Goal: Task Accomplishment & Management: Manage account settings

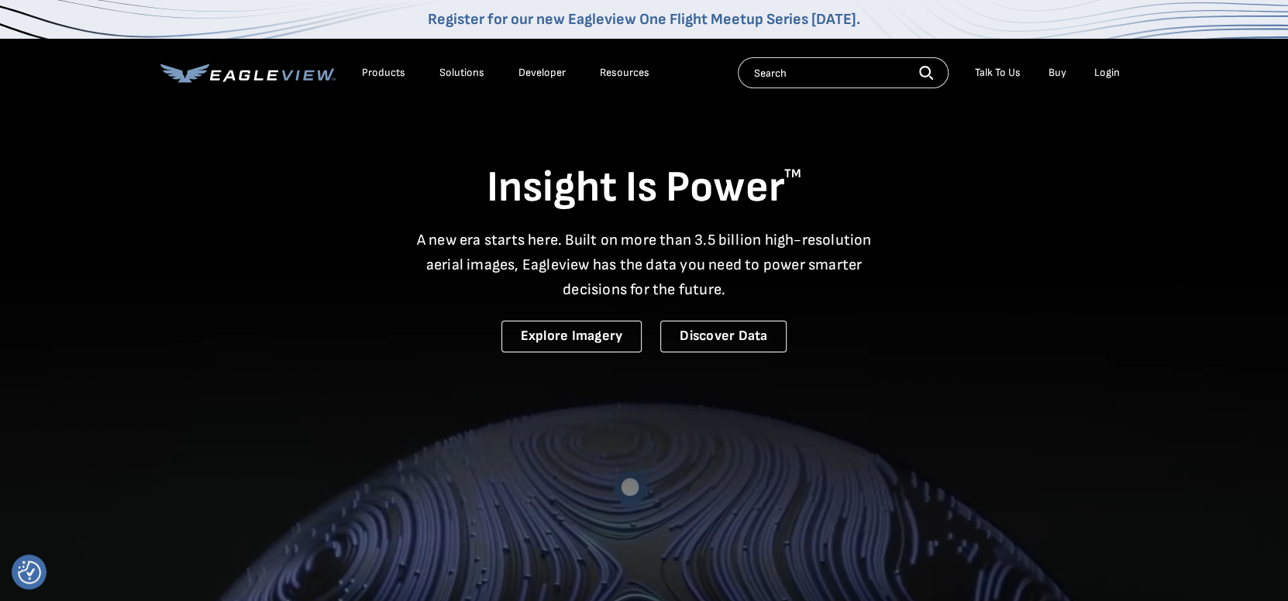
click at [1113, 71] on div "Login" at bounding box center [1107, 73] width 26 height 14
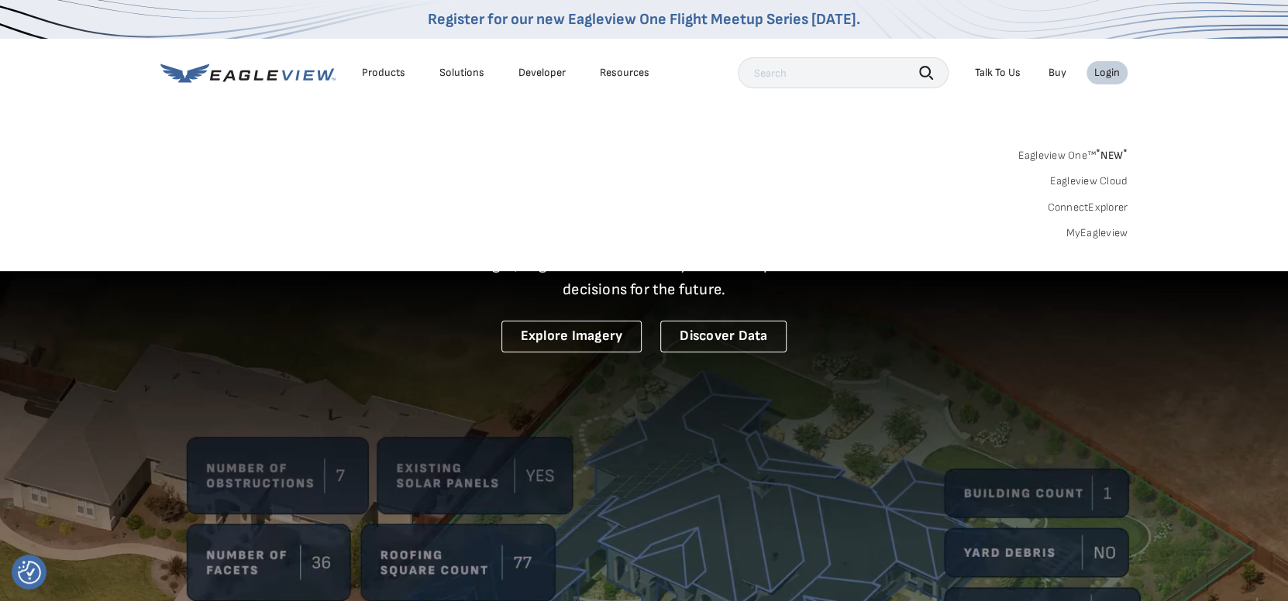
click at [1107, 231] on link "MyEagleview" at bounding box center [1097, 233] width 62 height 14
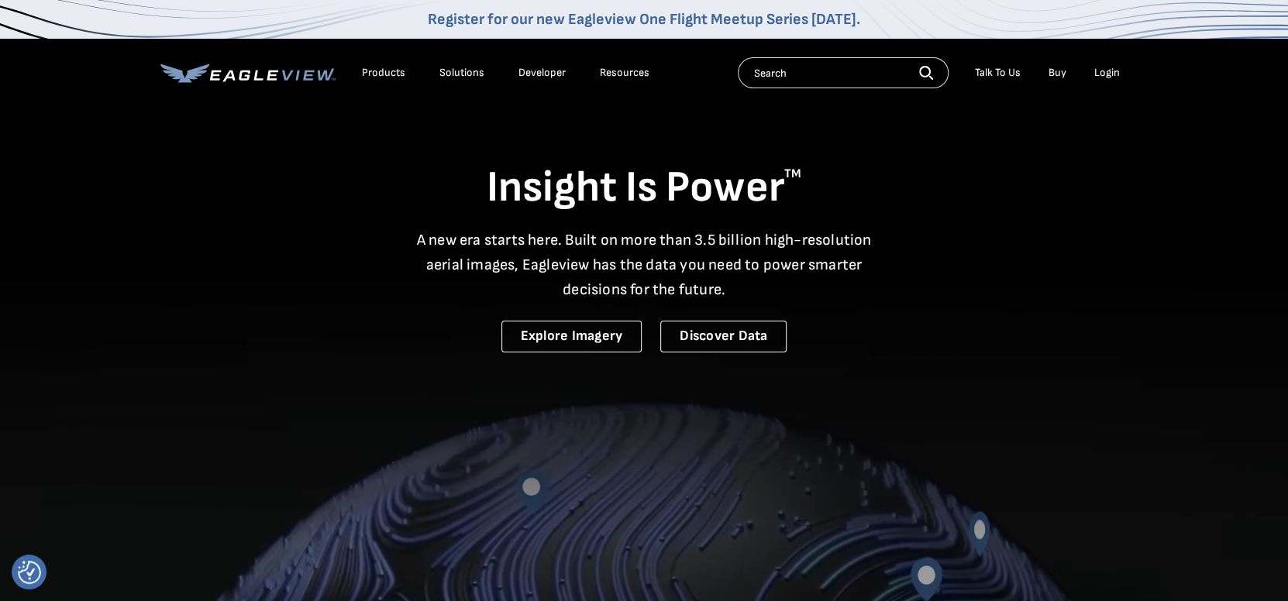
click at [1094, 64] on li "Login" at bounding box center [1107, 72] width 41 height 23
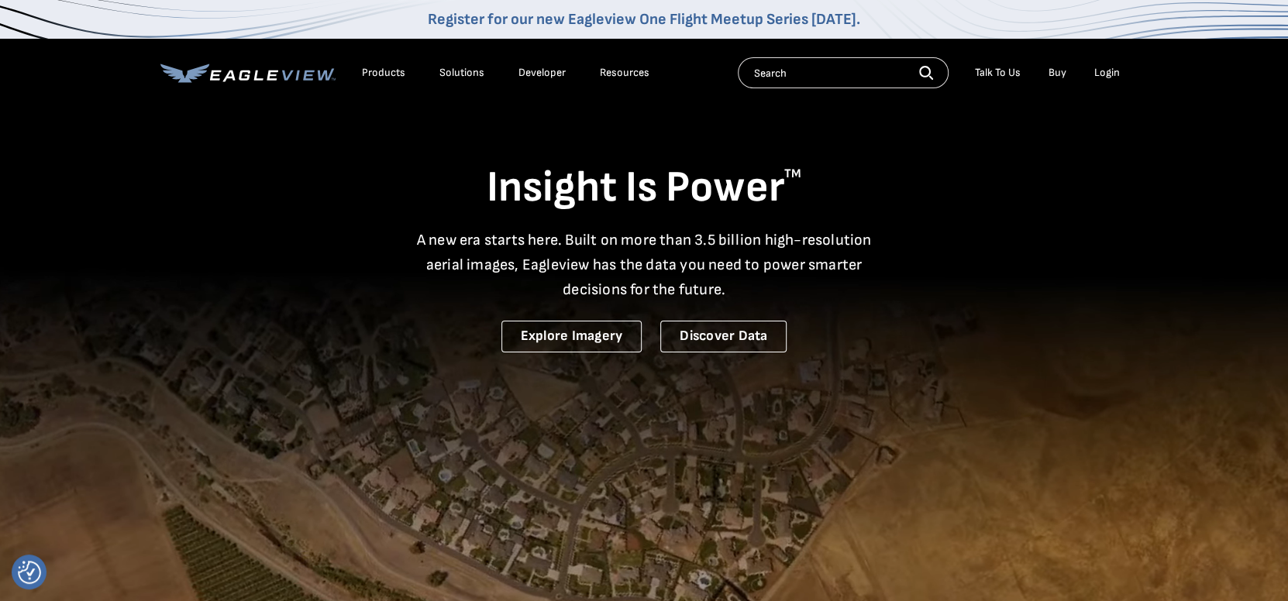
click at [1106, 72] on div "Login" at bounding box center [1107, 73] width 26 height 14
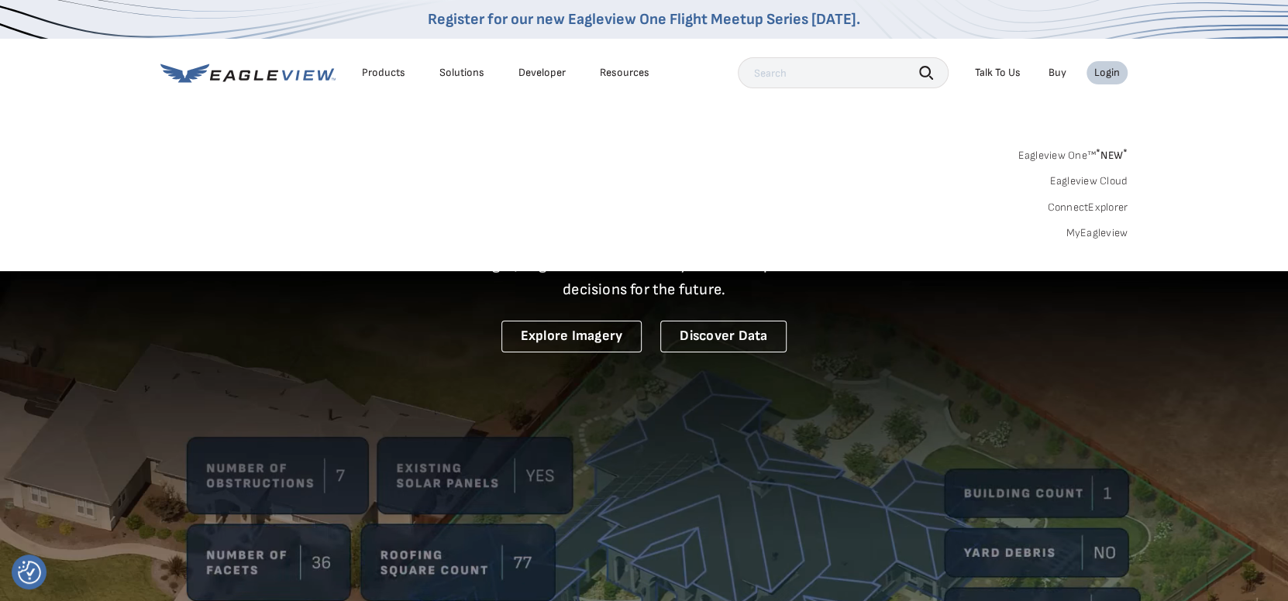
click at [1119, 229] on link "MyEagleview" at bounding box center [1097, 233] width 62 height 14
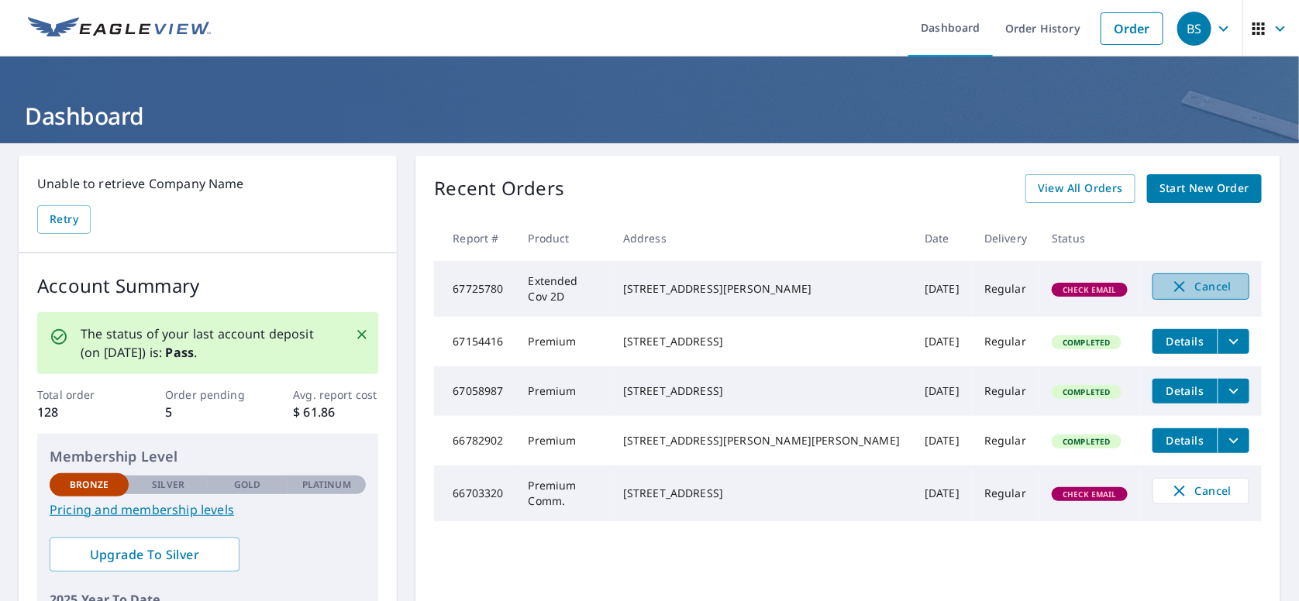
click at [1169, 289] on span "Cancel" at bounding box center [1201, 286] width 64 height 19
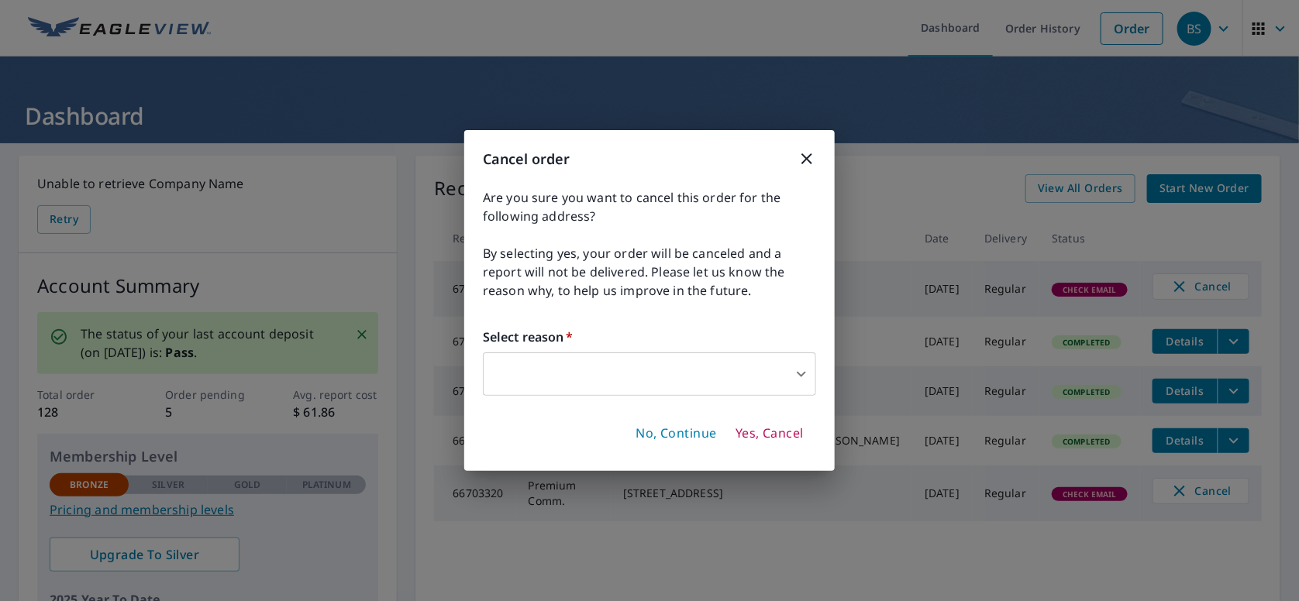
click at [776, 365] on body "BS BS Dashboard Order History Order BS Dashboard Unable to retrieve Company Nam…" at bounding box center [649, 300] width 1299 height 601
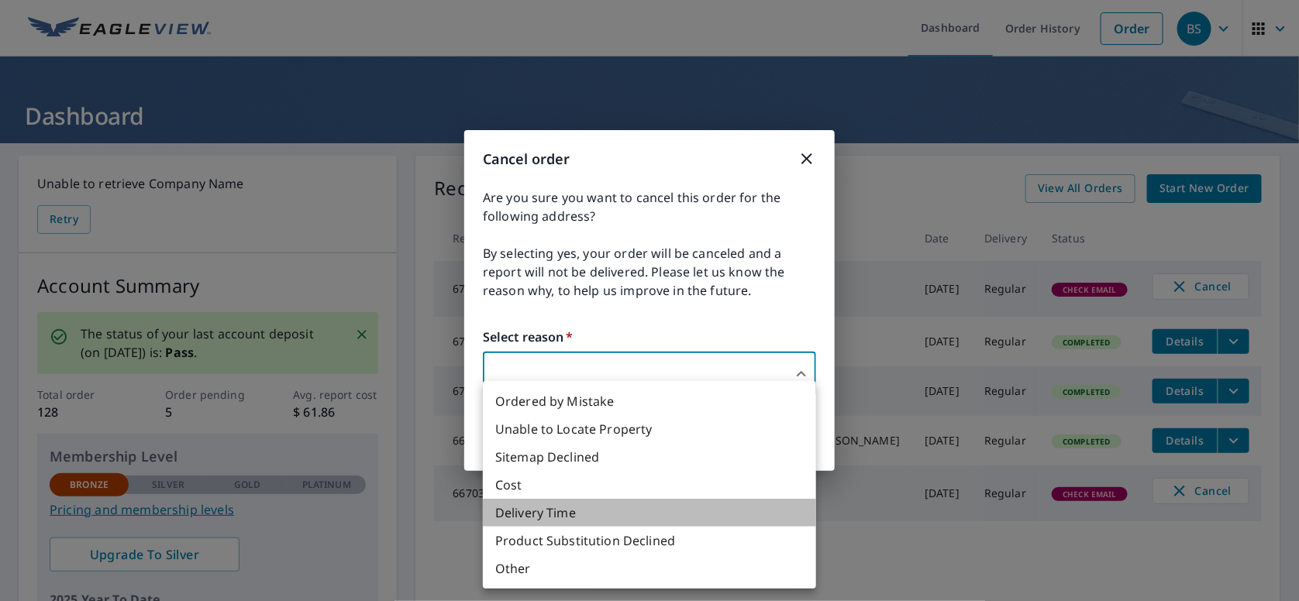
click at [531, 517] on li "Delivery Time" at bounding box center [649, 513] width 333 height 28
type input "34"
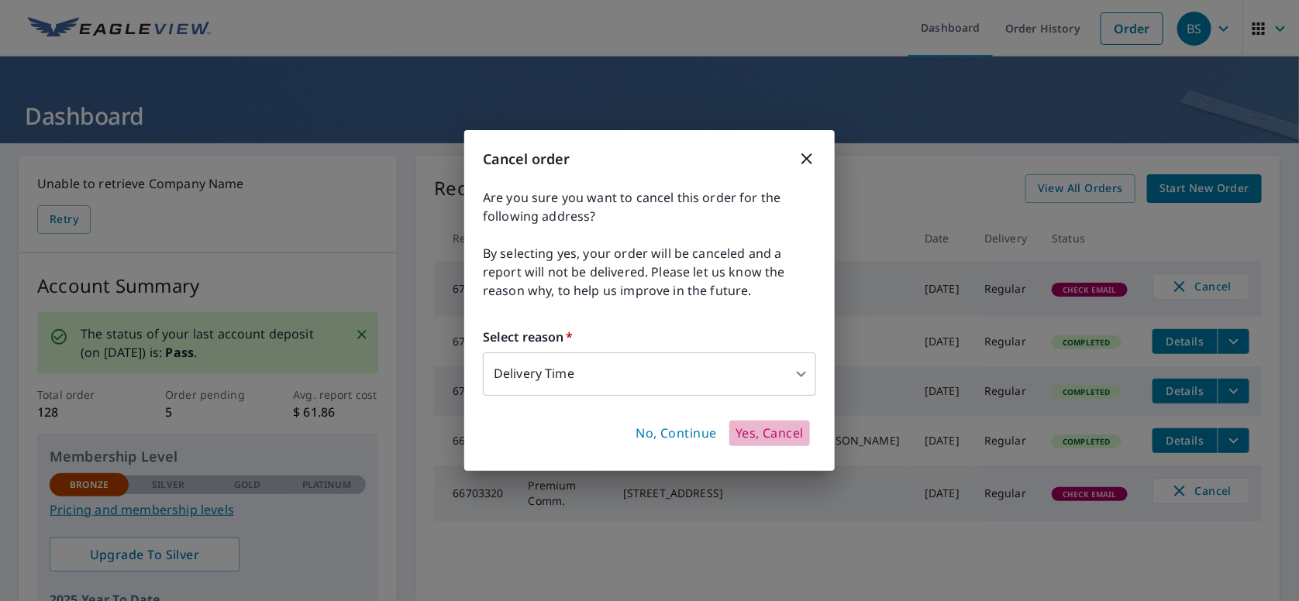
click at [765, 436] on span "Yes, Cancel" at bounding box center [769, 433] width 68 height 17
